Goal: Transaction & Acquisition: Download file/media

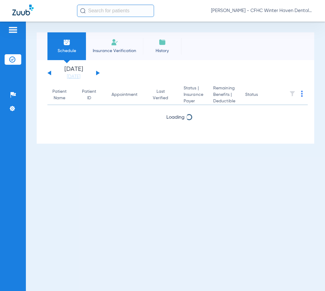
click at [302, 95] on img at bounding box center [302, 94] width 2 height 6
click at [13, 28] on img at bounding box center [13, 29] width 10 height 7
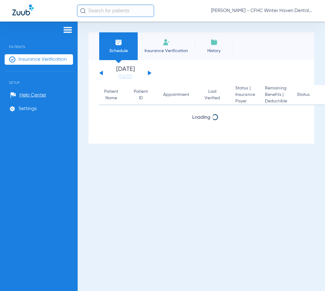
click at [115, 49] on span "Schedule" at bounding box center [118, 51] width 29 height 6
click at [215, 50] on span "History" at bounding box center [213, 51] width 29 height 6
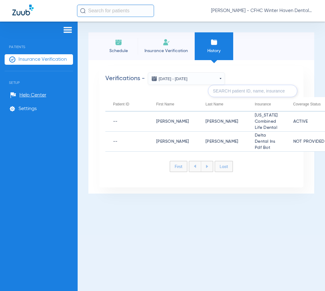
click at [123, 52] on span "Schedule" at bounding box center [118, 51] width 29 height 6
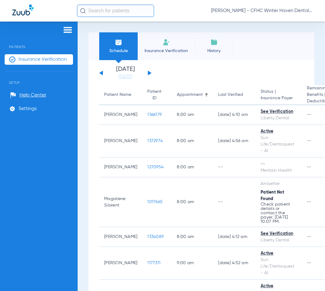
click at [24, 59] on span "Insurance Verification" at bounding box center [42, 59] width 48 height 6
click at [67, 29] on img at bounding box center [68, 29] width 10 height 7
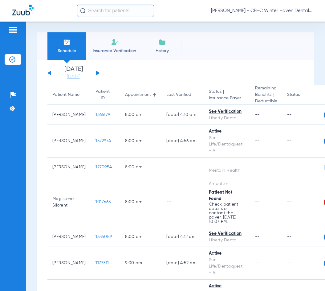
click at [67, 29] on div "Patients Insurance Verification Setup Help Center Settings Schedule Insurance V…" at bounding box center [162, 167] width 325 height 291
click at [179, 29] on div "Schedule Insurance Verification History Last Appt. Sync Time: Today - 04:18 PM …" at bounding box center [175, 156] width 299 height 269
click at [98, 71] on div "Tuesday 06-17-2025 Wednesday 06-18-2025 Thursday 06-19-2025 Friday 06-20-2025 S…" at bounding box center [73, 73] width 52 height 14
click at [165, 13] on div "[PERSON_NAME] - CFHC Winter Haven Dental" at bounding box center [195, 11] width 236 height 12
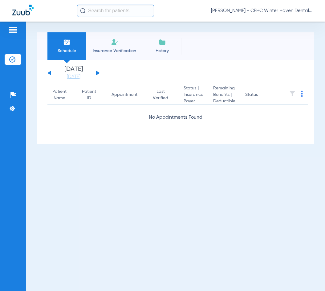
click at [95, 71] on div "[DATE] [DATE] [DATE] [DATE] [DATE] [DATE] [DATE] [DATE] [DATE] [DATE] [DATE] [D…" at bounding box center [73, 73] width 52 height 14
click at [97, 73] on button at bounding box center [98, 73] width 4 height 5
drag, startPoint x: 80, startPoint y: 281, endPoint x: 80, endPoint y: 278, distance: 3.4
click at [80, 281] on div "Schedule Insurance Verification History Last Appt. Sync Time: [DATE] - 04:37 PM…" at bounding box center [175, 156] width 299 height 269
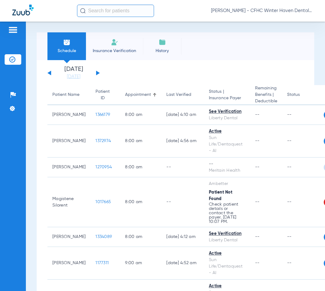
click at [132, 67] on app-single-date-navigator "Tuesday 06-17-2025 Wednesday 06-18-2025 Thursday 06-19-2025 Friday 06-20-2025 S…" at bounding box center [175, 73] width 256 height 14
click at [95, 72] on div "[DATE] [DATE] [DATE] [DATE] [DATE] [DATE] [DATE] [DATE] [DATE] [DATE] [DATE] [D…" at bounding box center [73, 73] width 52 height 14
click at [97, 72] on button at bounding box center [98, 73] width 4 height 5
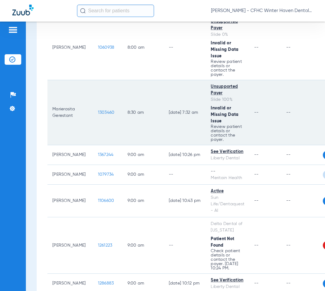
scroll to position [308, 0]
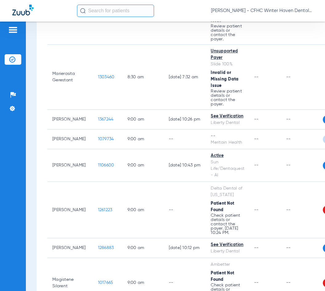
click at [35, 212] on div "Schedule Insurance Verification History Last Appt. Sync Time: Today - 04:44 PM …" at bounding box center [175, 156] width 299 height 269
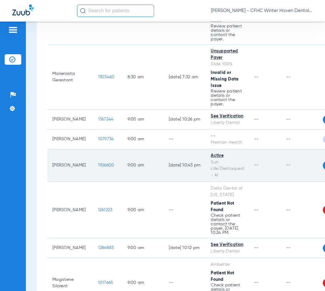
click at [98, 167] on span "1106600" at bounding box center [106, 165] width 16 height 4
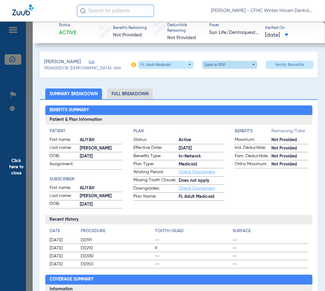
click at [213, 66] on span at bounding box center [229, 65] width 55 height 8
click at [216, 76] on span "Save to PDF" at bounding box center [227, 77] width 24 height 4
click at [15, 168] on span "Click here to close" at bounding box center [16, 167] width 33 height 291
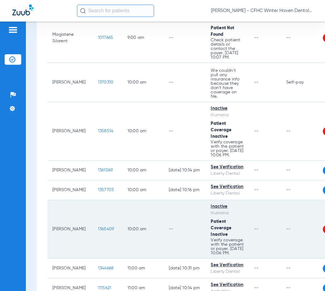
scroll to position [554, 0]
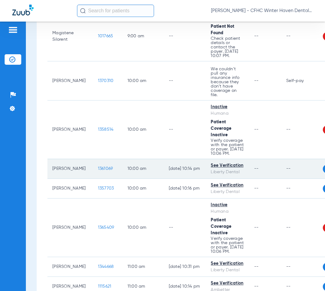
click at [95, 179] on td "1361069" at bounding box center [108, 169] width 30 height 20
click at [98, 171] on span "1361069" at bounding box center [105, 168] width 15 height 4
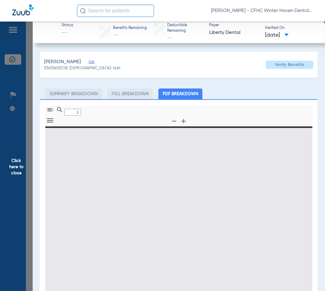
type input "0"
select select "page-width"
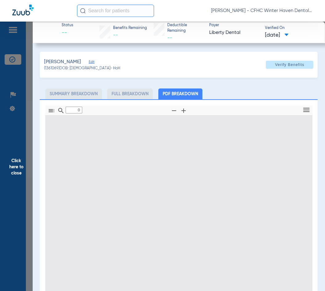
type input "1"
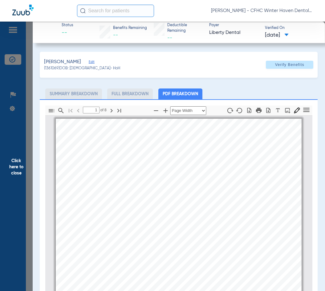
scroll to position [3, 0]
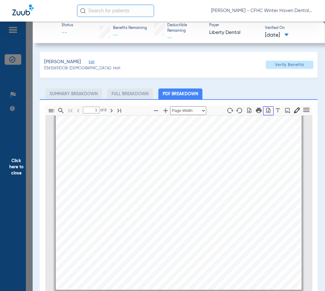
click at [266, 111] on icon "button" at bounding box center [268, 109] width 4 height 5
click at [14, 161] on span "Click here to close" at bounding box center [16, 167] width 33 height 291
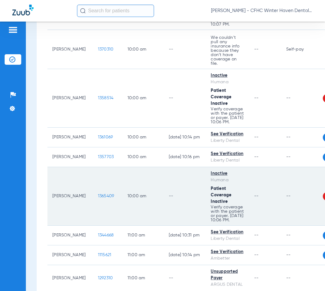
scroll to position [616, 0]
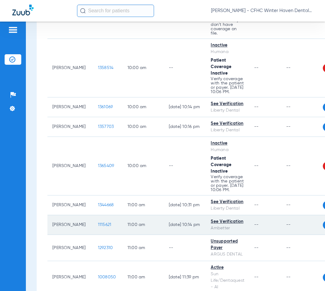
click at [98, 227] on span "1115621" at bounding box center [105, 224] width 14 height 4
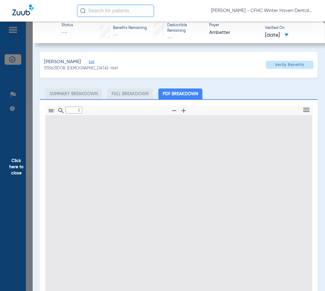
type input "0"
select select "page-width"
type input "1"
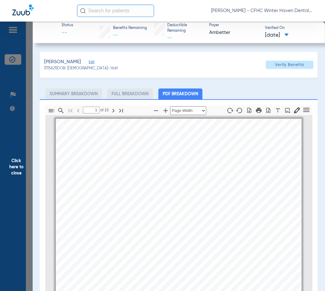
scroll to position [3, 0]
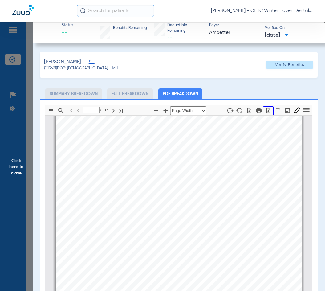
drag, startPoint x: 266, startPoint y: 108, endPoint x: 263, endPoint y: 107, distance: 3.5
click at [266, 107] on icon "button" at bounding box center [268, 110] width 6 height 6
